Goal: Find specific page/section: Find specific page/section

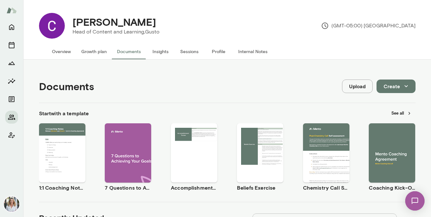
scroll to position [151, 0]
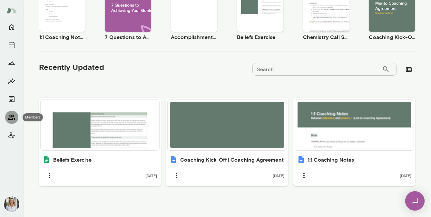
click at [12, 118] on icon "Members" at bounding box center [11, 117] width 7 height 5
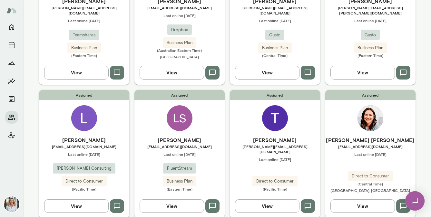
scroll to position [117, 0]
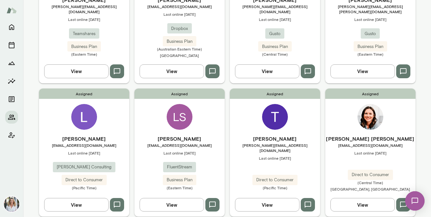
click at [391, 122] on div "Assigned [PERSON_NAME] [PERSON_NAME] [EMAIL_ADDRESS][DOMAIN_NAME] Last online […" at bounding box center [370, 153] width 90 height 128
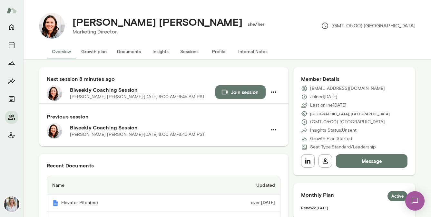
click at [126, 53] on button "Documents" at bounding box center [129, 51] width 34 height 15
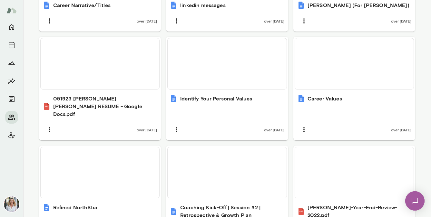
scroll to position [473, 0]
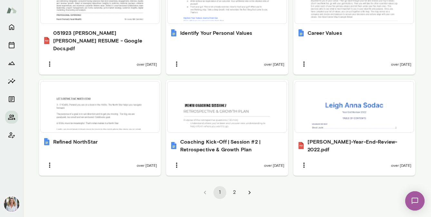
click at [247, 189] on icon "Go to next page" at bounding box center [249, 192] width 7 height 7
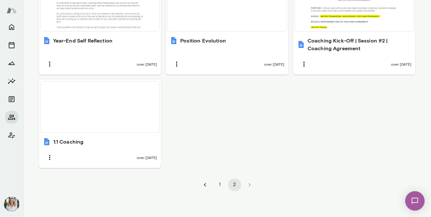
scroll to position [270, 0]
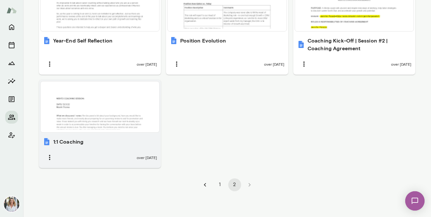
click at [114, 103] on div at bounding box center [100, 107] width 114 height 46
